Goal: Ask a question

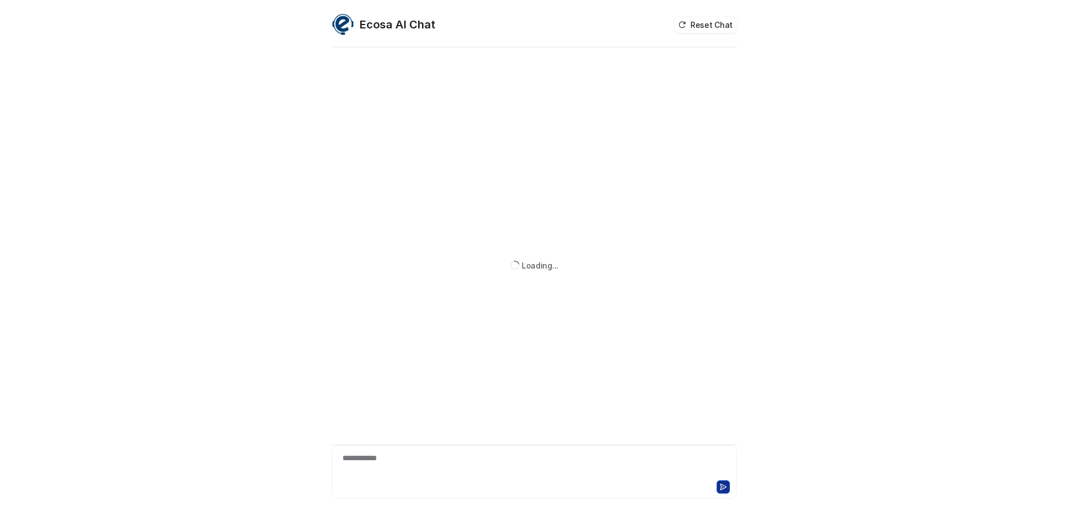
drag, startPoint x: 350, startPoint y: 452, endPoint x: 351, endPoint y: 462, distance: 10.6
click at [351, 462] on div "**********" at bounding box center [535, 465] width 400 height 26
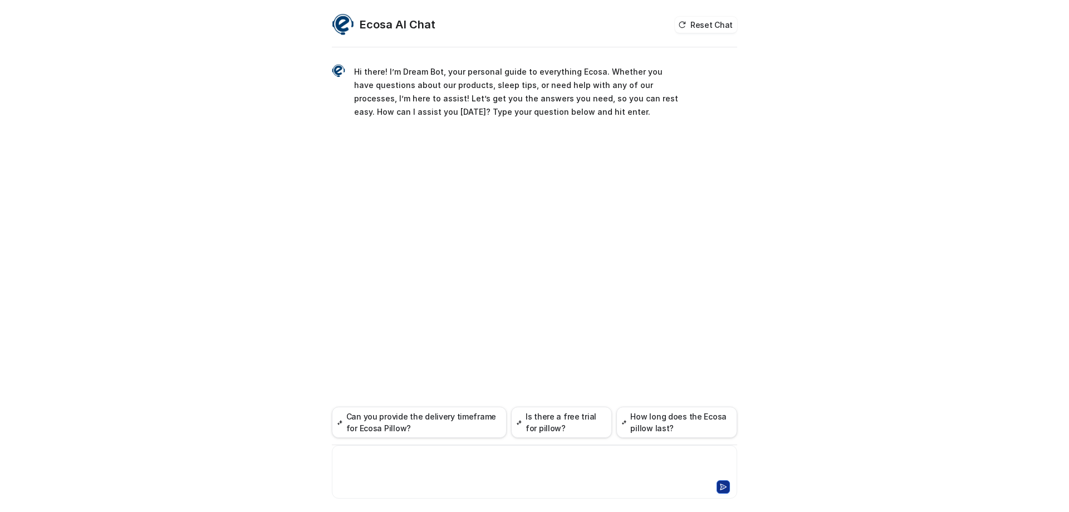
paste div
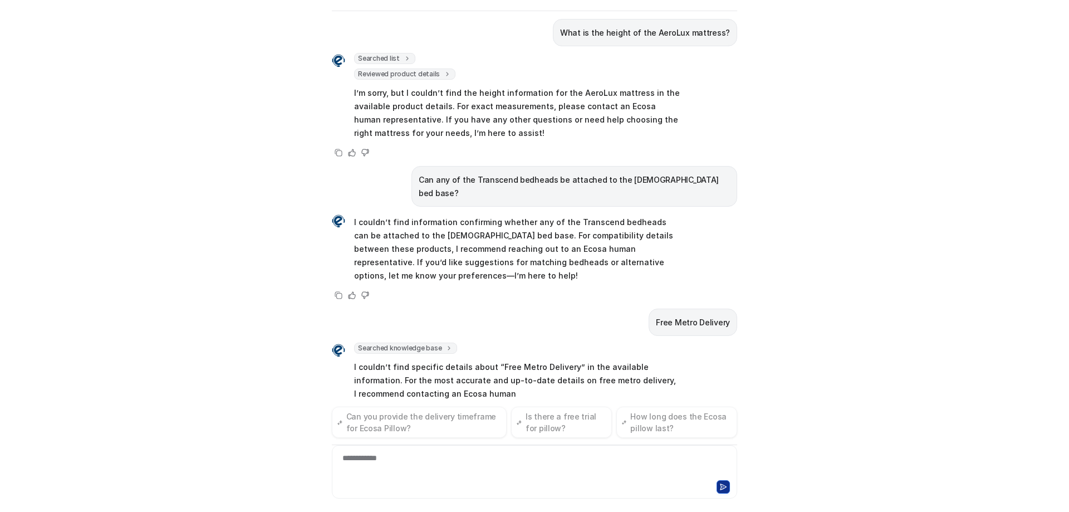
scroll to position [753, 0]
